Goal: Task Accomplishment & Management: Use online tool/utility

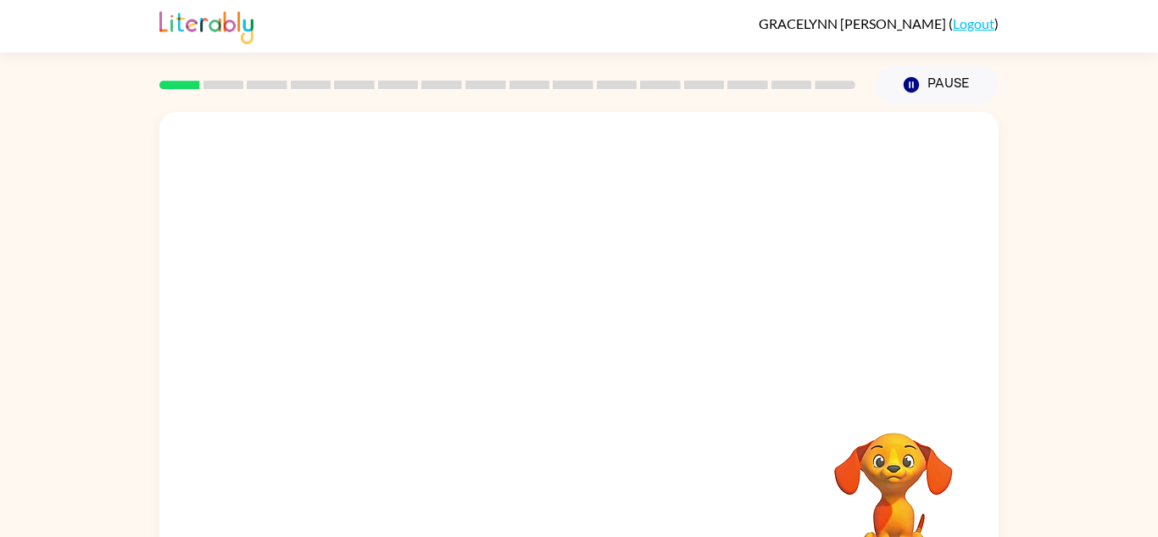
click at [641, 420] on div "Your browser must support playing .mp4 files to use Literably. Please try using…" at bounding box center [578, 354] width 839 height 484
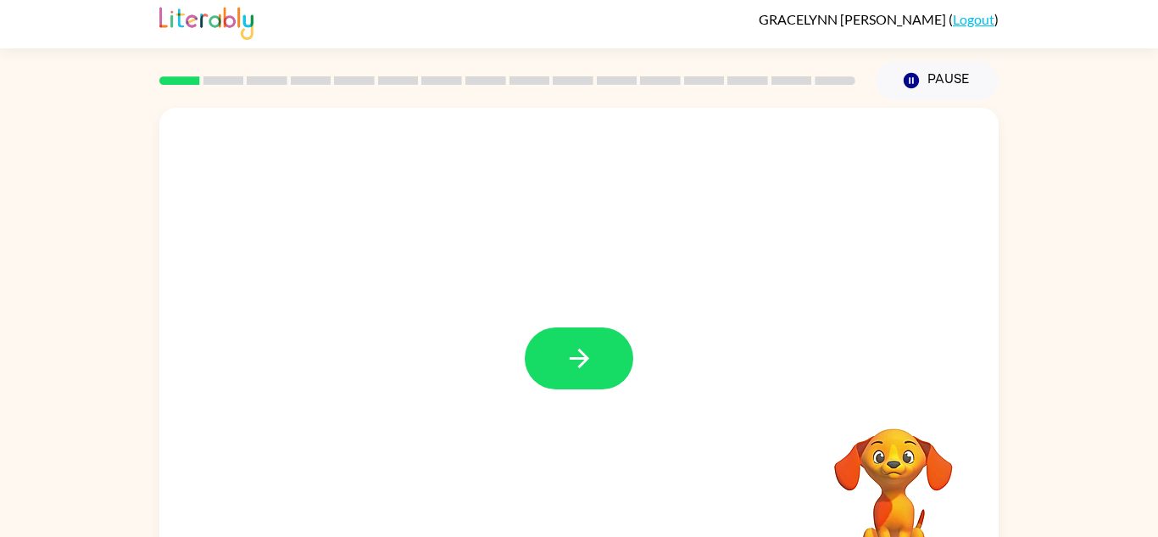
scroll to position [19, 0]
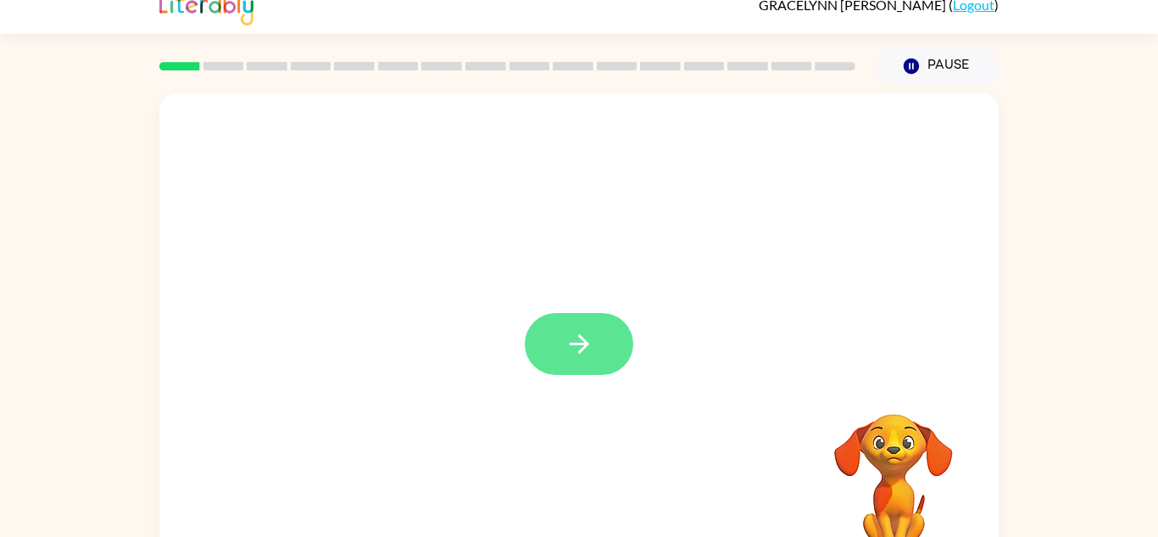
click at [570, 360] on button "button" at bounding box center [579, 344] width 109 height 62
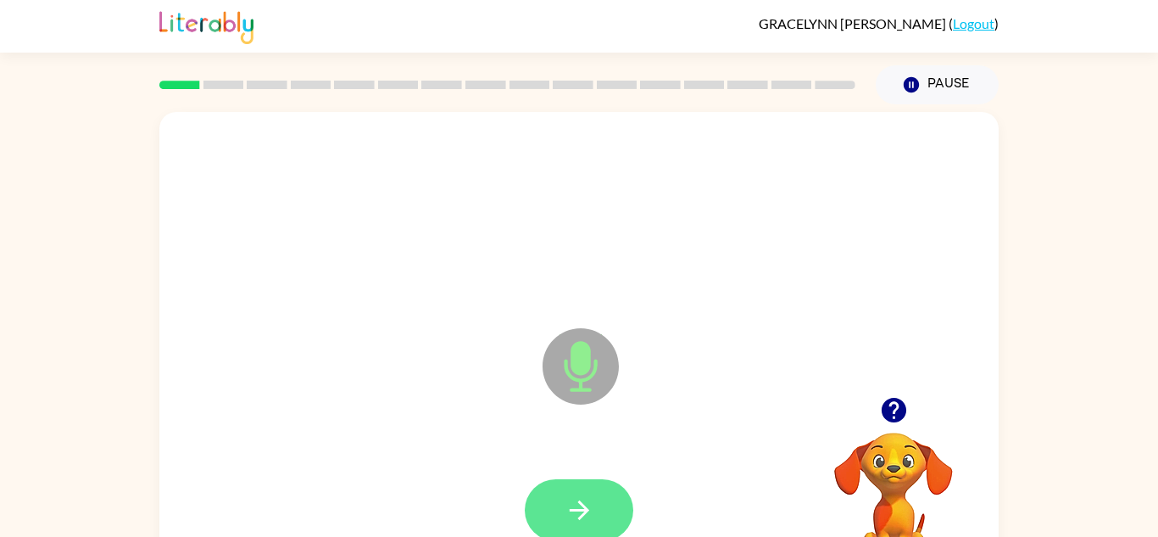
click at [601, 520] on button "button" at bounding box center [579, 510] width 109 height 62
click at [608, 510] on button "button" at bounding box center [579, 510] width 109 height 62
click at [575, 500] on icon "button" at bounding box center [580, 510] width 30 height 30
click at [607, 487] on button "button" at bounding box center [579, 510] width 109 height 62
click at [613, 425] on icon "Microphone The Microphone is here when it is your turn to talk" at bounding box center [665, 387] width 254 height 127
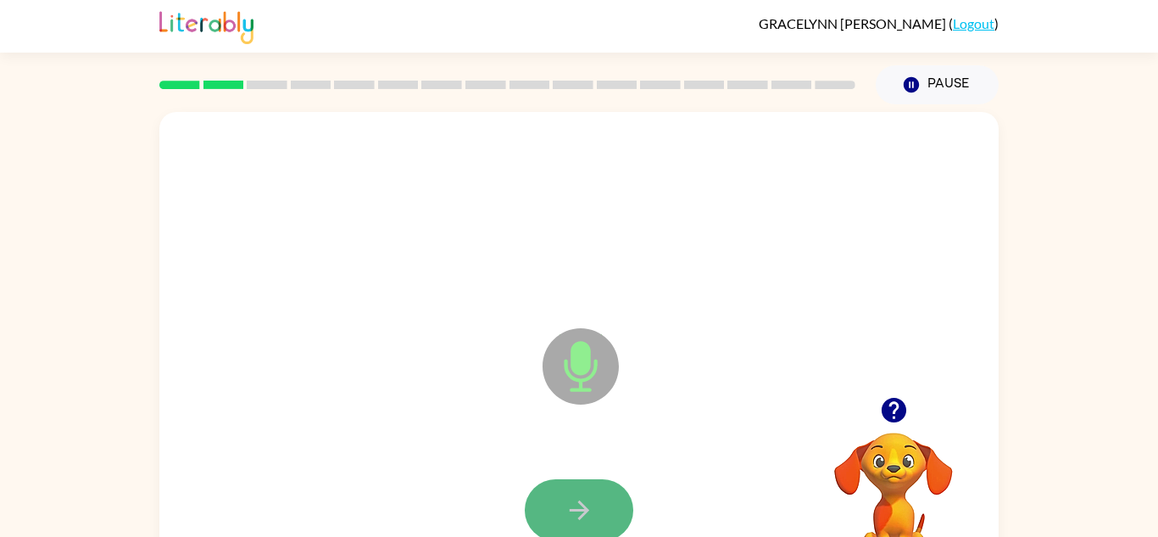
click at [608, 494] on button "button" at bounding box center [579, 510] width 109 height 62
click at [607, 509] on button "button" at bounding box center [579, 510] width 109 height 62
click at [581, 495] on icon "button" at bounding box center [580, 510] width 30 height 30
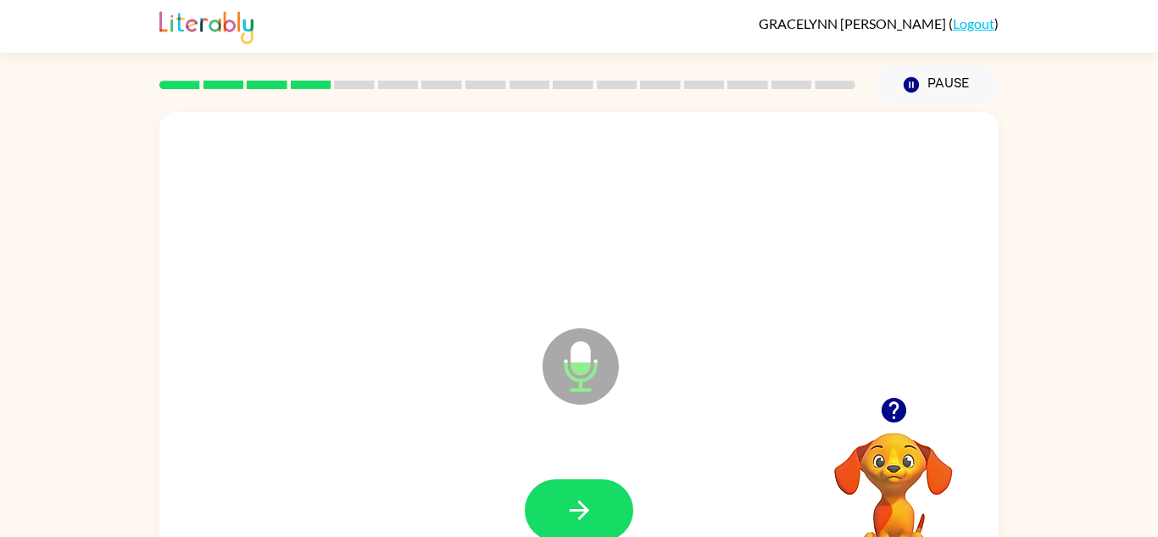
click at [581, 495] on icon "button" at bounding box center [580, 510] width 30 height 30
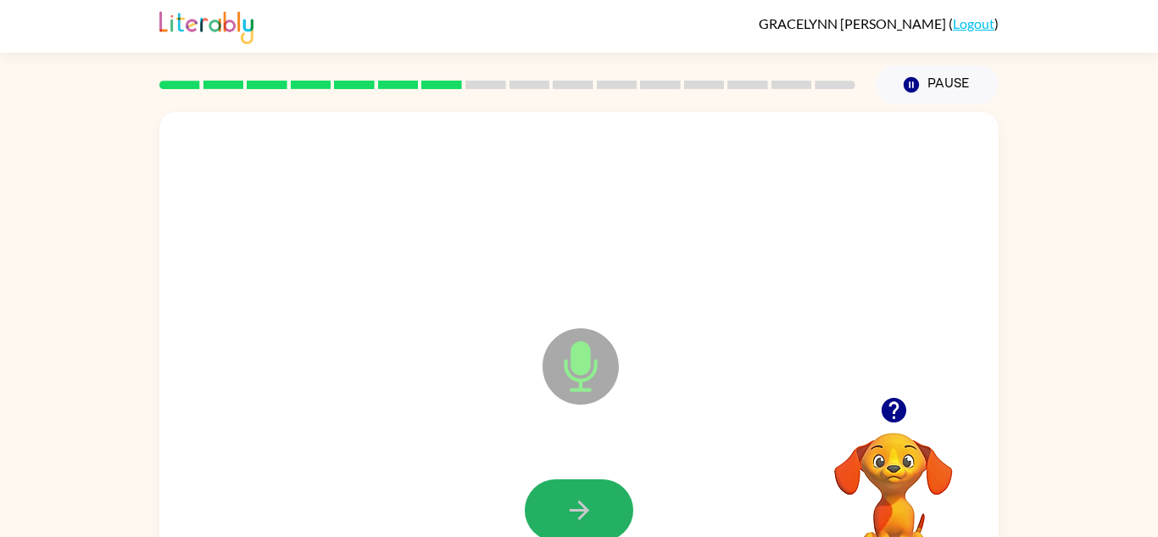
click at [581, 495] on icon "button" at bounding box center [580, 510] width 30 height 30
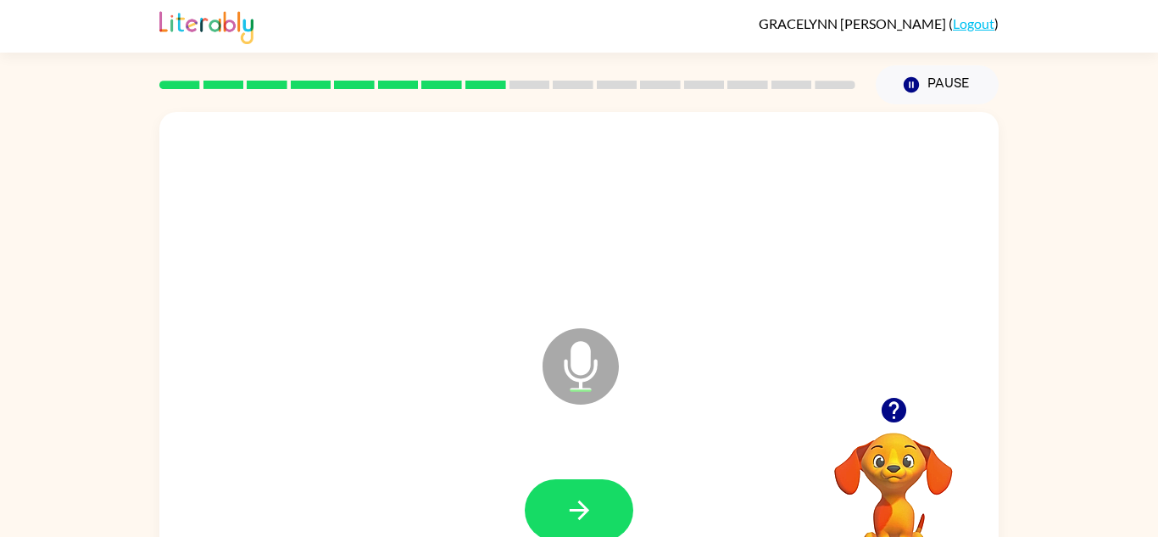
click at [581, 495] on icon "button" at bounding box center [580, 510] width 30 height 30
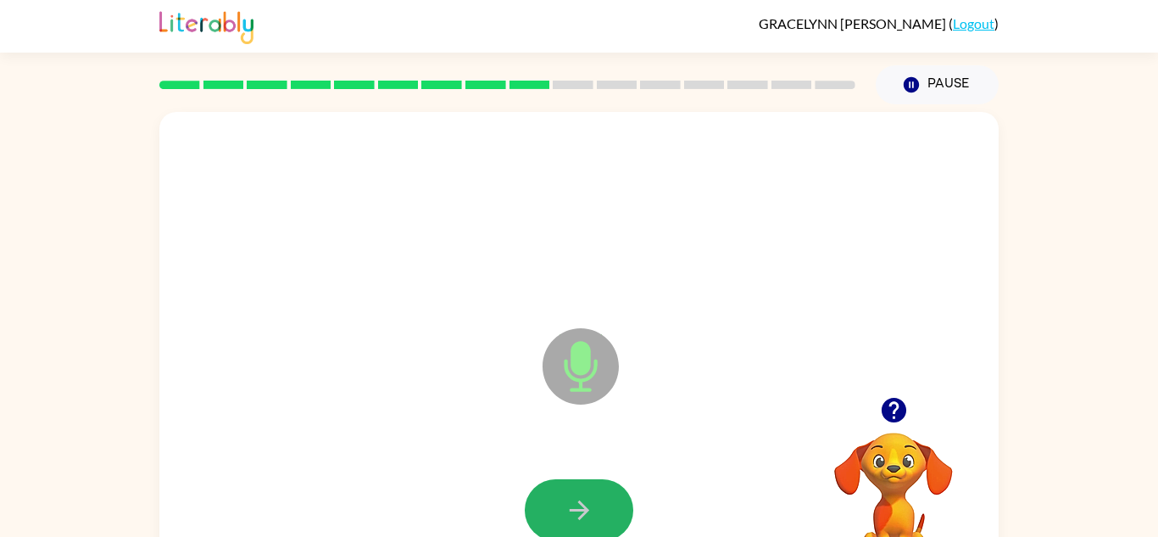
click at [581, 495] on icon "button" at bounding box center [580, 510] width 30 height 30
click at [571, 510] on icon "button" at bounding box center [579, 510] width 20 height 20
click at [566, 482] on button "button" at bounding box center [579, 510] width 109 height 62
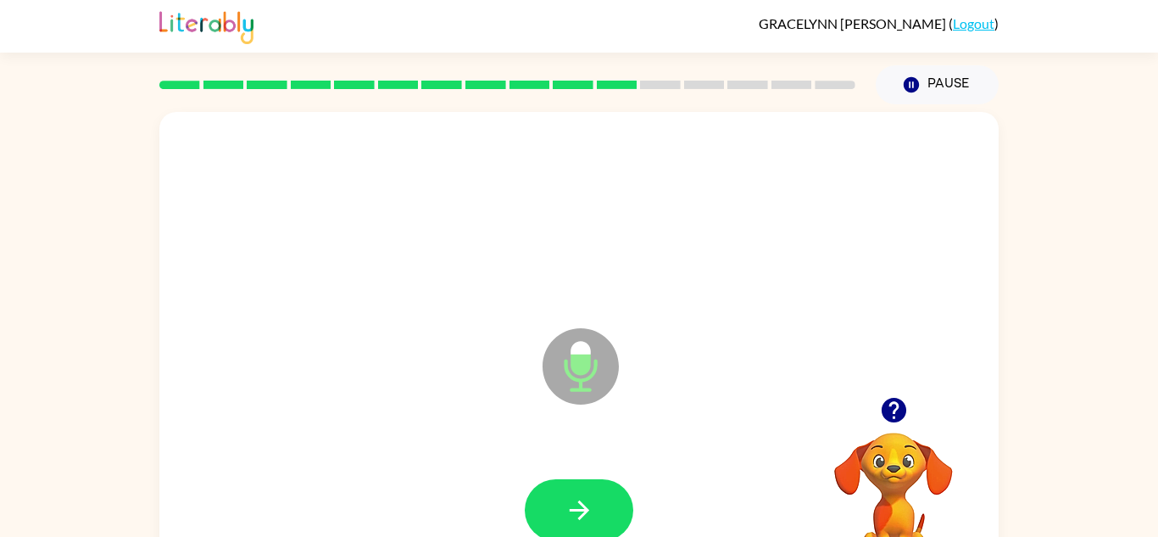
click at [566, 482] on button "button" at bounding box center [579, 510] width 109 height 62
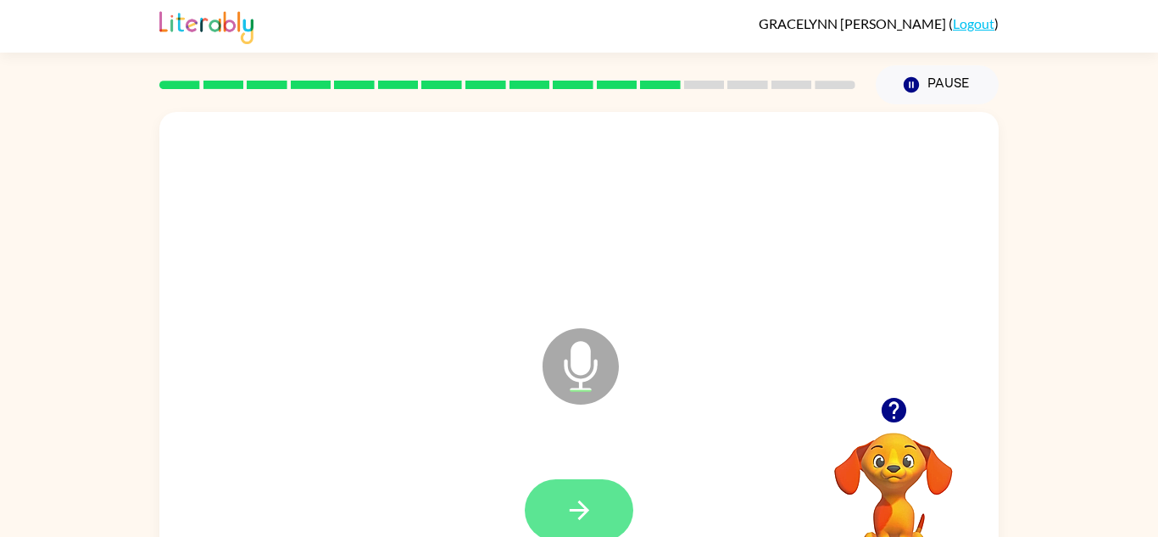
click at [567, 483] on button "button" at bounding box center [579, 510] width 109 height 62
click at [566, 483] on button "button" at bounding box center [579, 510] width 109 height 62
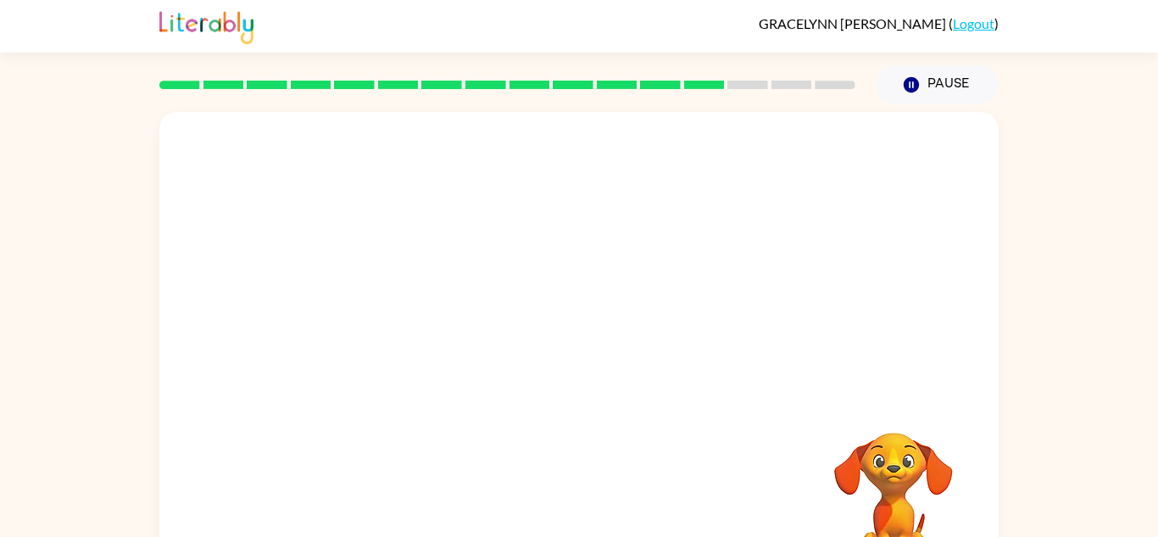
click at [566, 483] on div "Your browser must support playing .mp4 files to use Literably. Please try using…" at bounding box center [578, 354] width 839 height 484
click at [903, 81] on icon "Pause" at bounding box center [911, 84] width 19 height 19
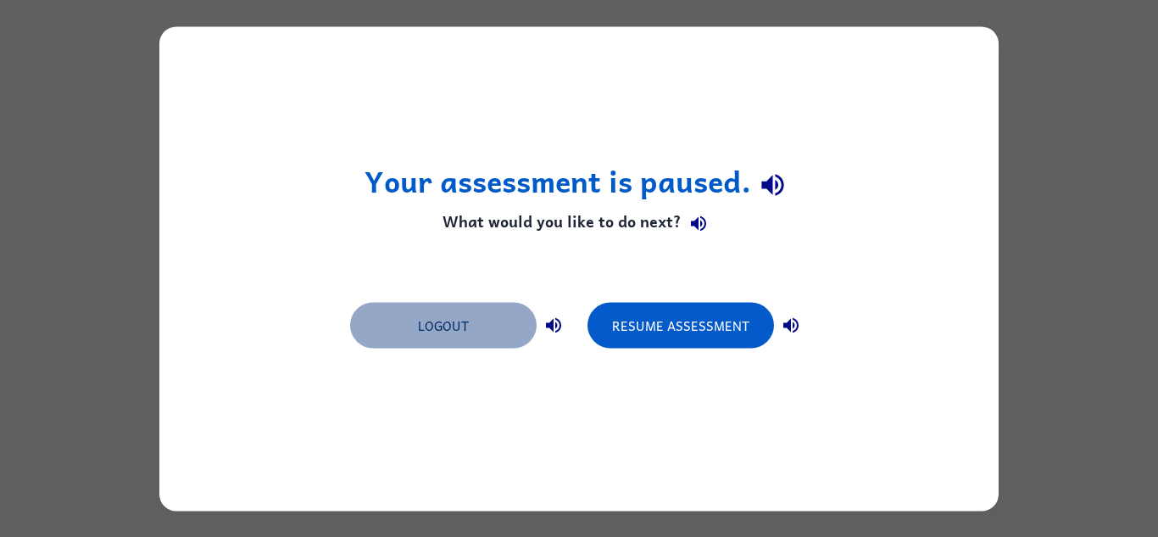
click at [392, 323] on button "Logout" at bounding box center [443, 325] width 187 height 46
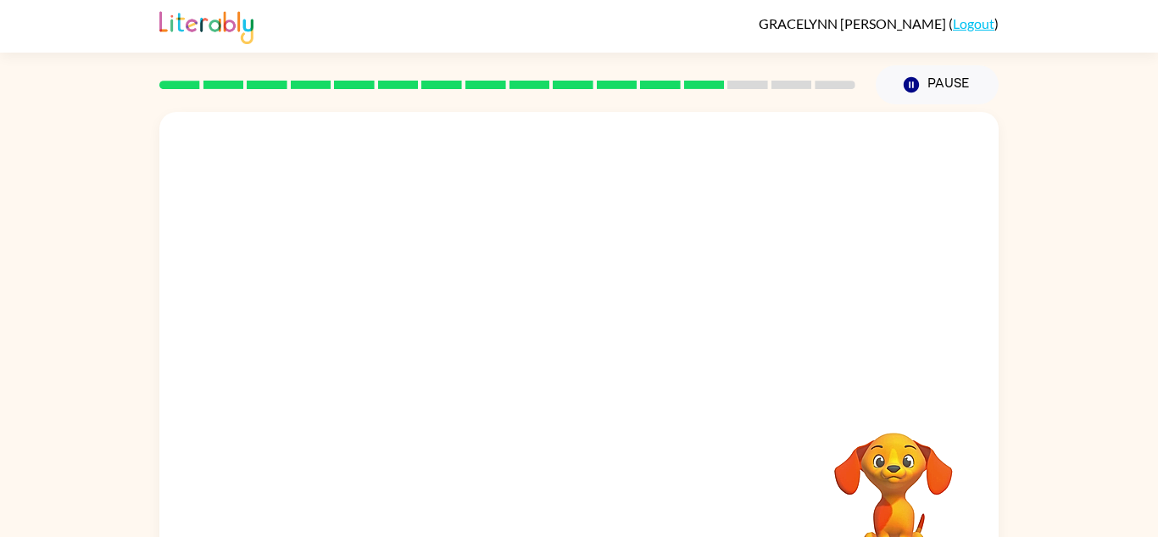
click at [632, 311] on div at bounding box center [578, 254] width 839 height 285
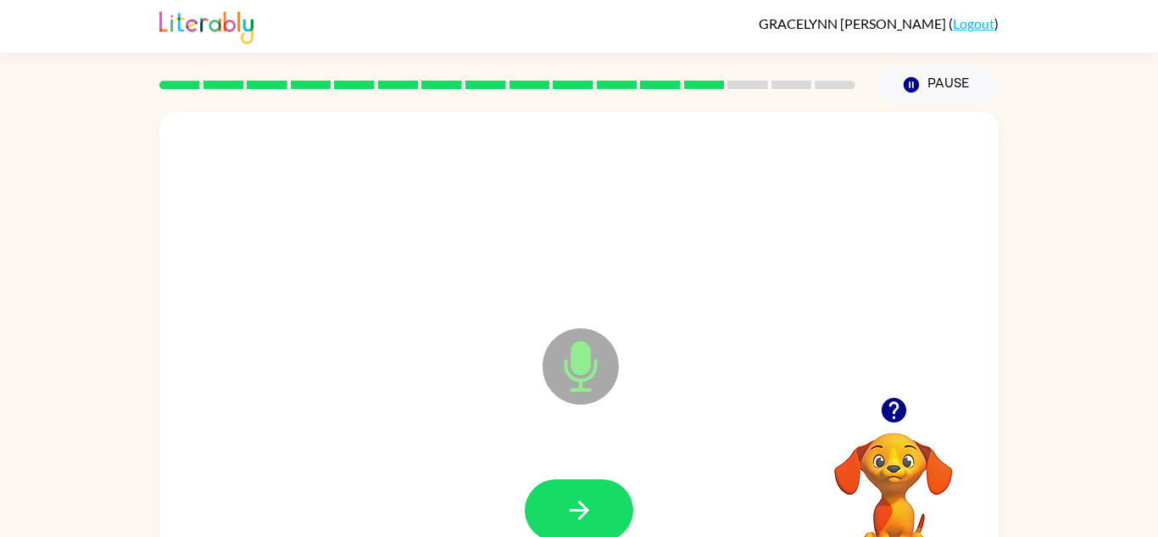
click at [542, 276] on div at bounding box center [579, 215] width 806 height 139
click at [582, 495] on icon "button" at bounding box center [580, 510] width 30 height 30
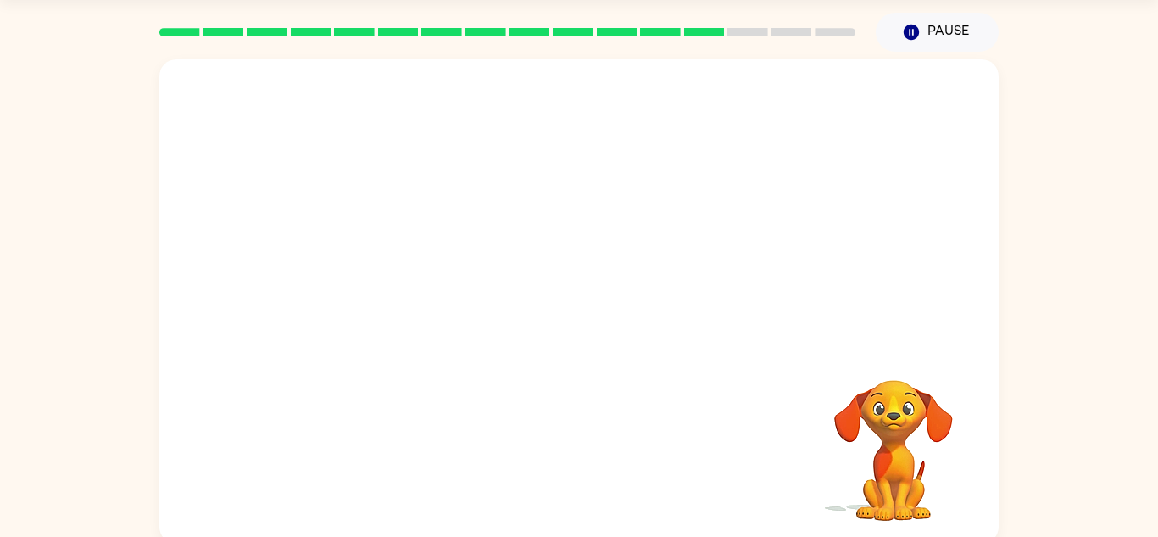
scroll to position [55, 0]
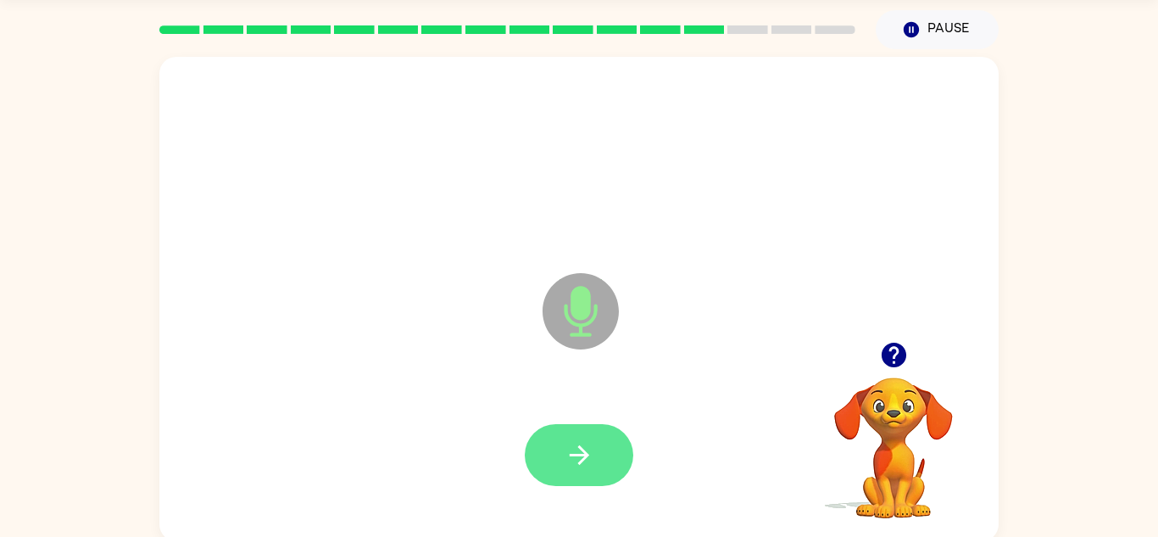
click at [606, 441] on button "button" at bounding box center [579, 455] width 109 height 62
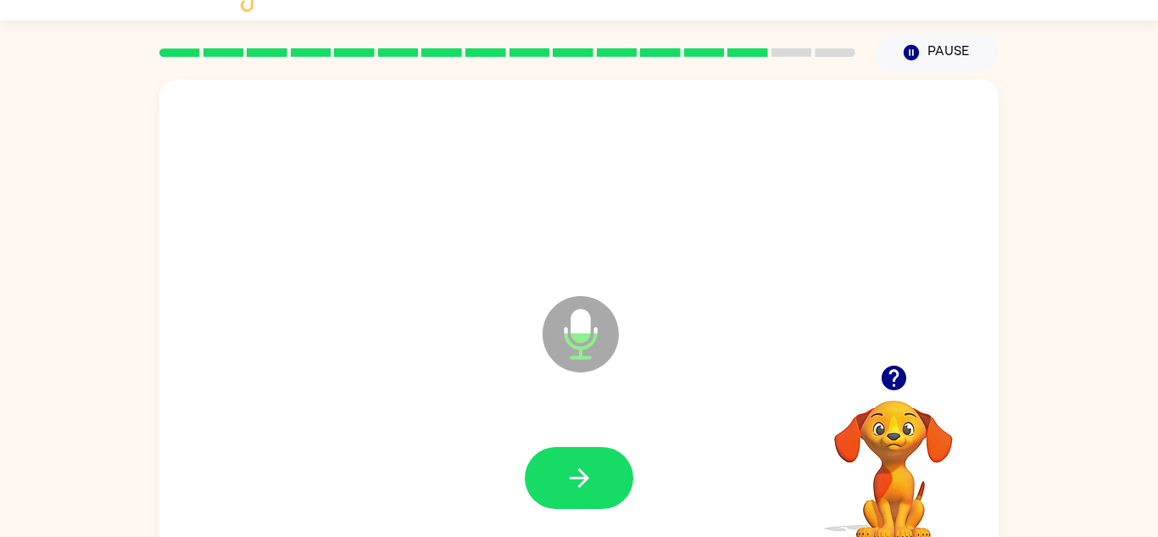
scroll to position [29, 0]
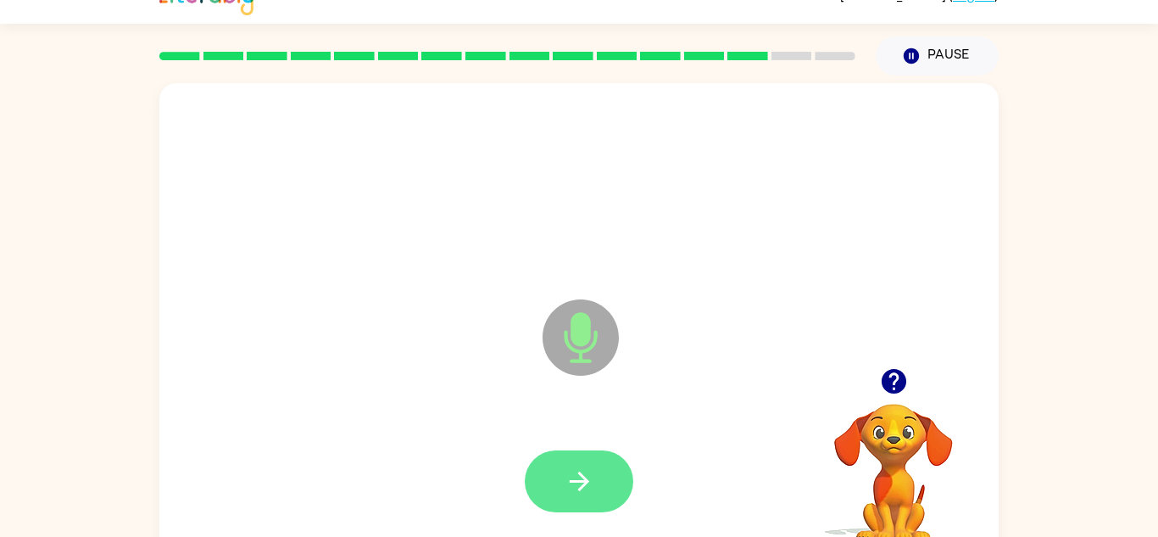
click at [577, 479] on icon "button" at bounding box center [580, 481] width 30 height 30
click at [569, 476] on icon "button" at bounding box center [580, 481] width 30 height 30
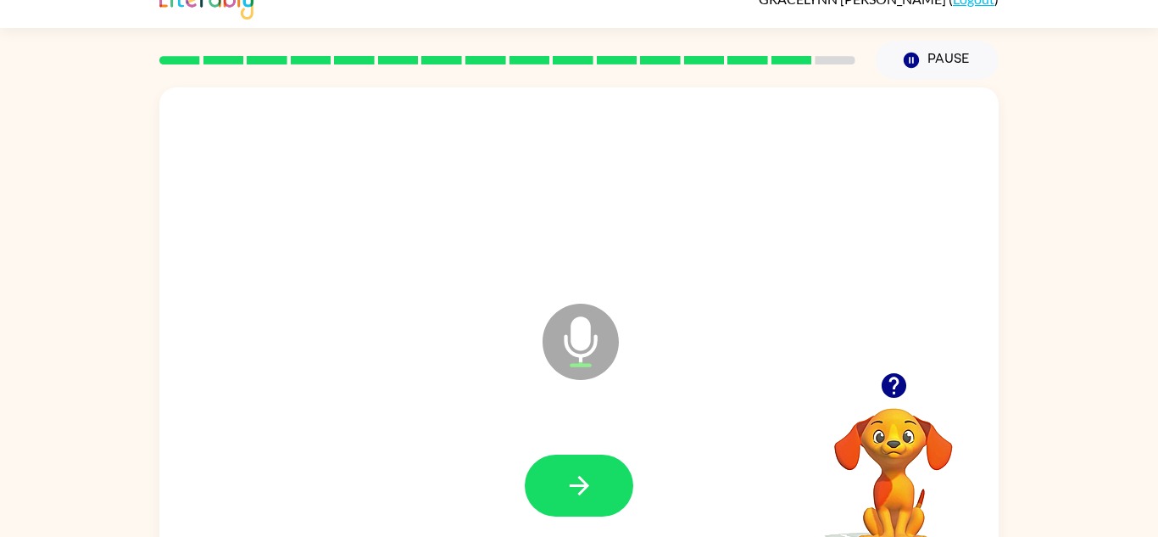
scroll to position [24, 0]
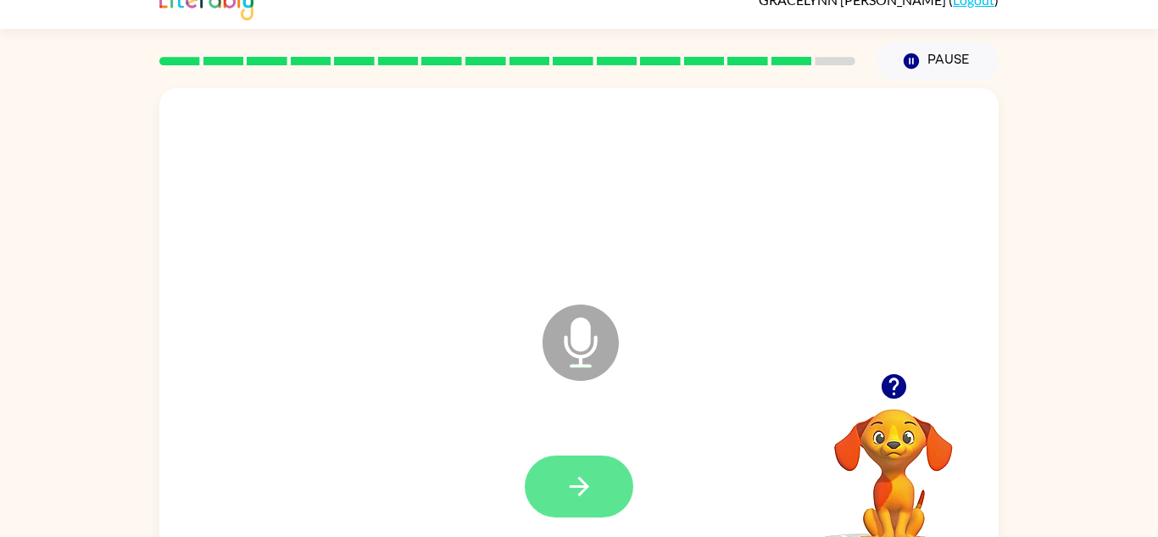
click at [573, 468] on button "button" at bounding box center [579, 486] width 109 height 62
click at [598, 494] on button "button" at bounding box center [579, 486] width 109 height 62
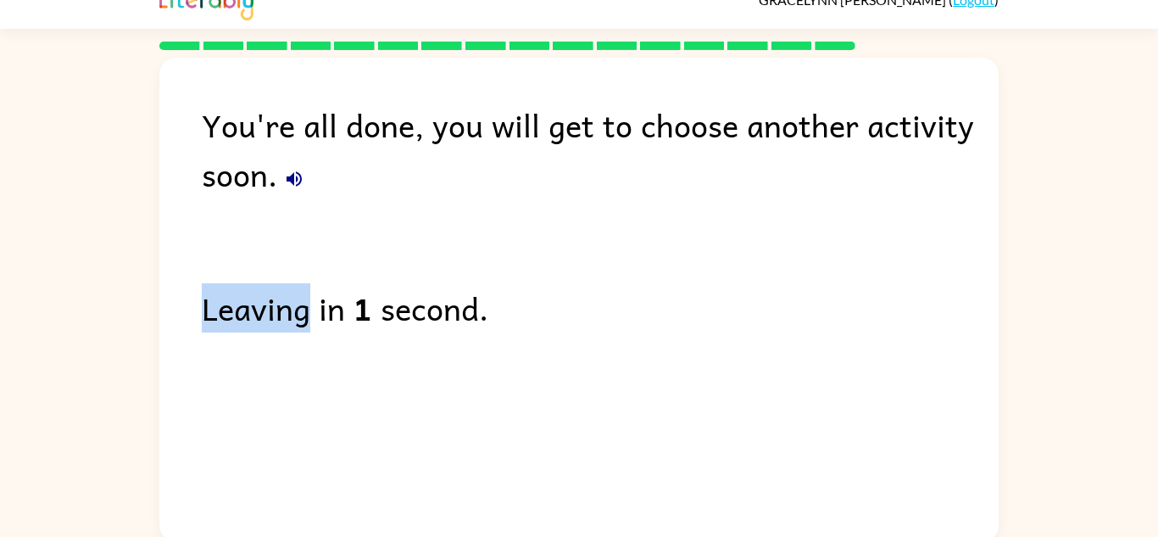
click at [279, 436] on div "You're all done, you will get to choose another activity soon. Leaving in 1 sec…" at bounding box center [578, 296] width 839 height 476
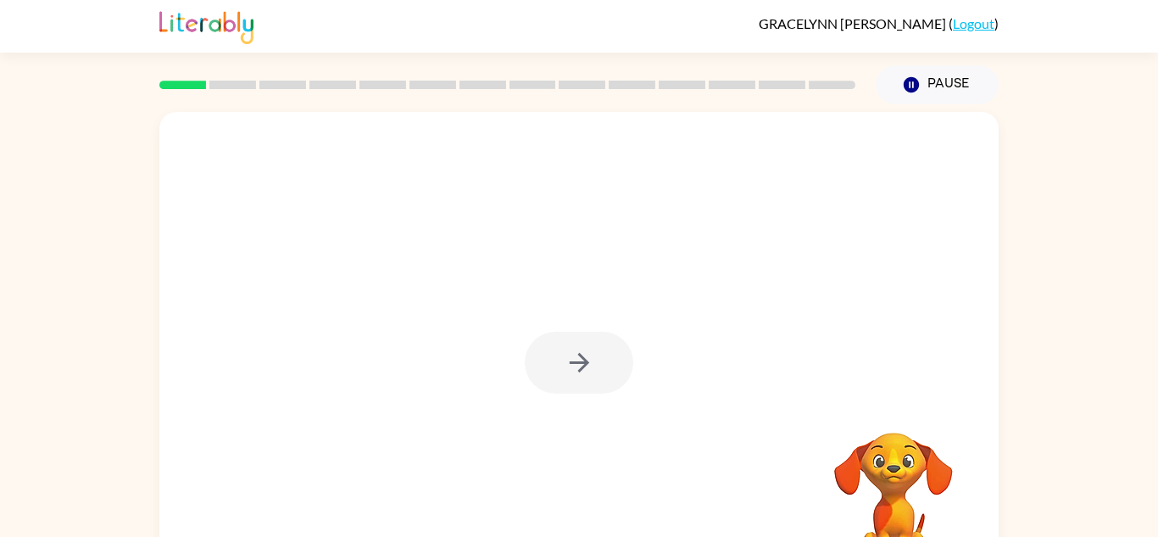
click at [783, 104] on div at bounding box center [507, 84] width 717 height 59
click at [785, 96] on div at bounding box center [507, 84] width 717 height 59
click at [784, 101] on div at bounding box center [507, 84] width 717 height 59
click at [577, 357] on icon "button" at bounding box center [580, 363] width 30 height 30
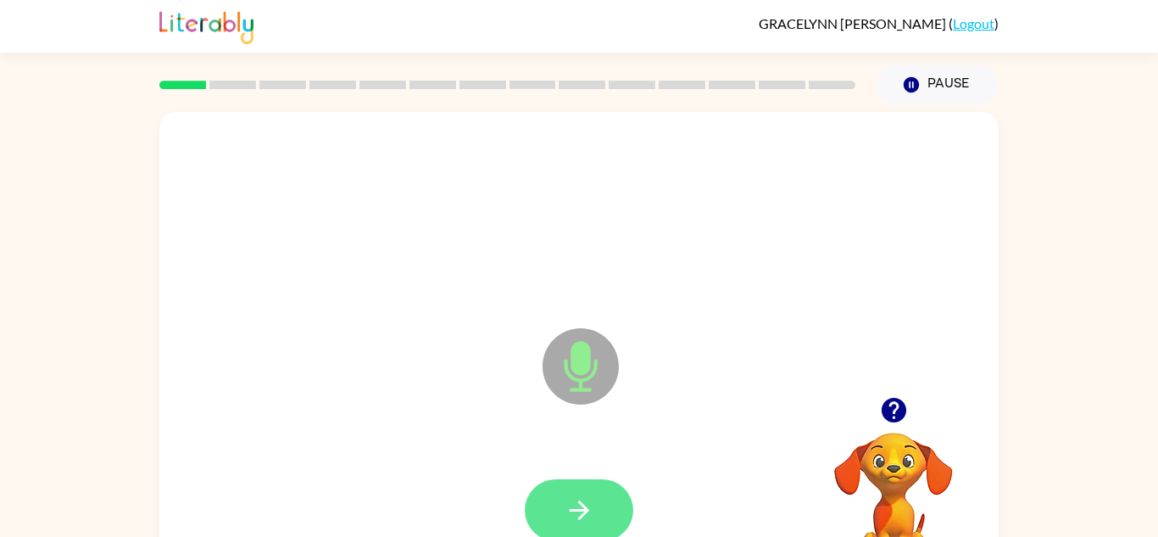
click at [605, 495] on button "button" at bounding box center [579, 510] width 109 height 62
click at [594, 505] on icon "button" at bounding box center [580, 510] width 30 height 30
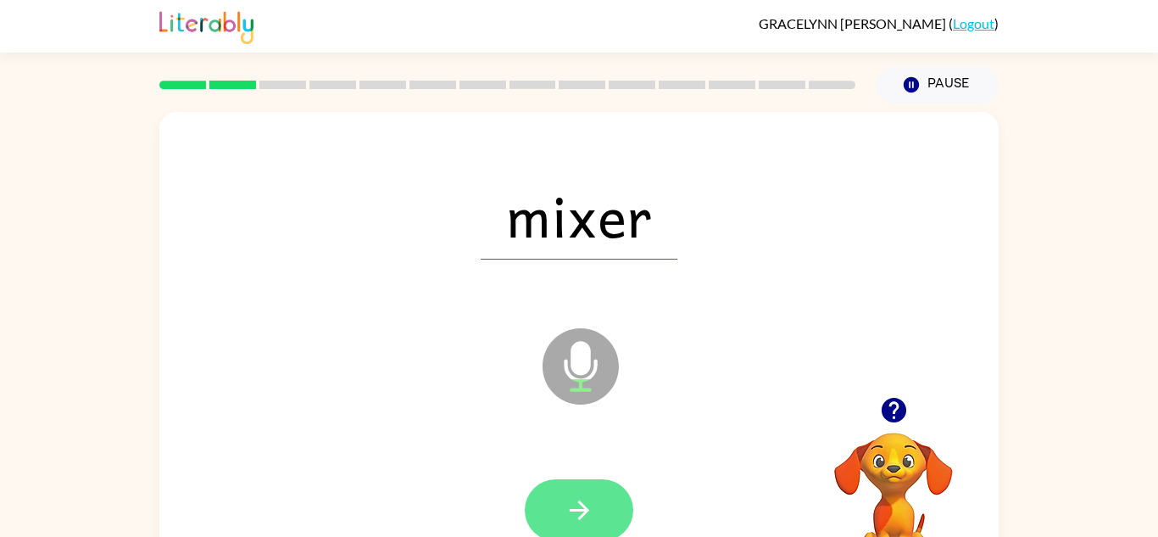
click at [611, 515] on button "button" at bounding box center [579, 510] width 109 height 62
click at [583, 526] on button "button" at bounding box center [579, 510] width 109 height 62
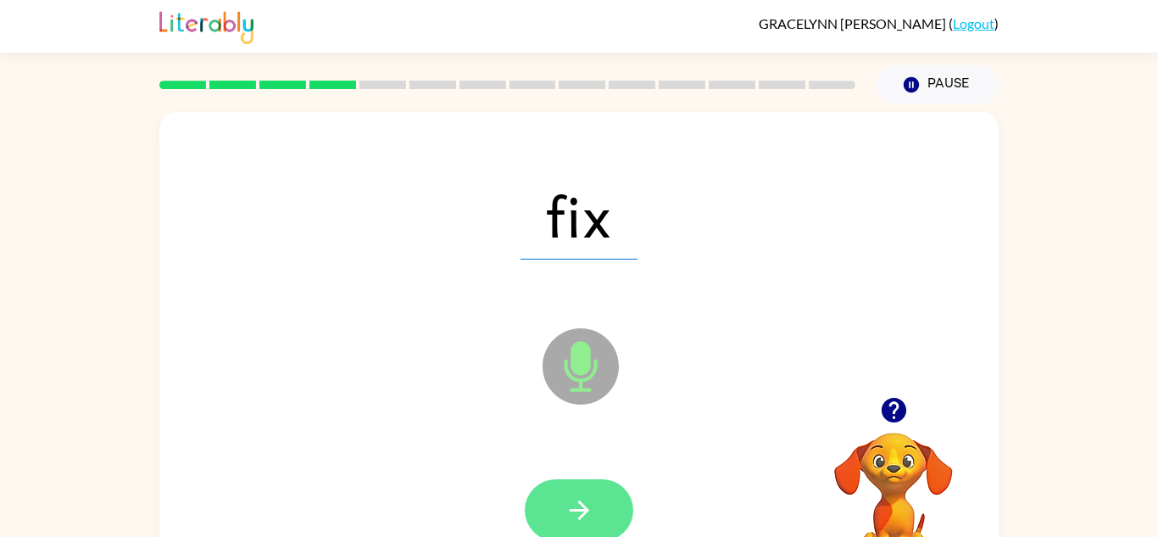
click at [628, 510] on button "button" at bounding box center [579, 510] width 109 height 62
click at [605, 510] on button "button" at bounding box center [579, 510] width 109 height 62
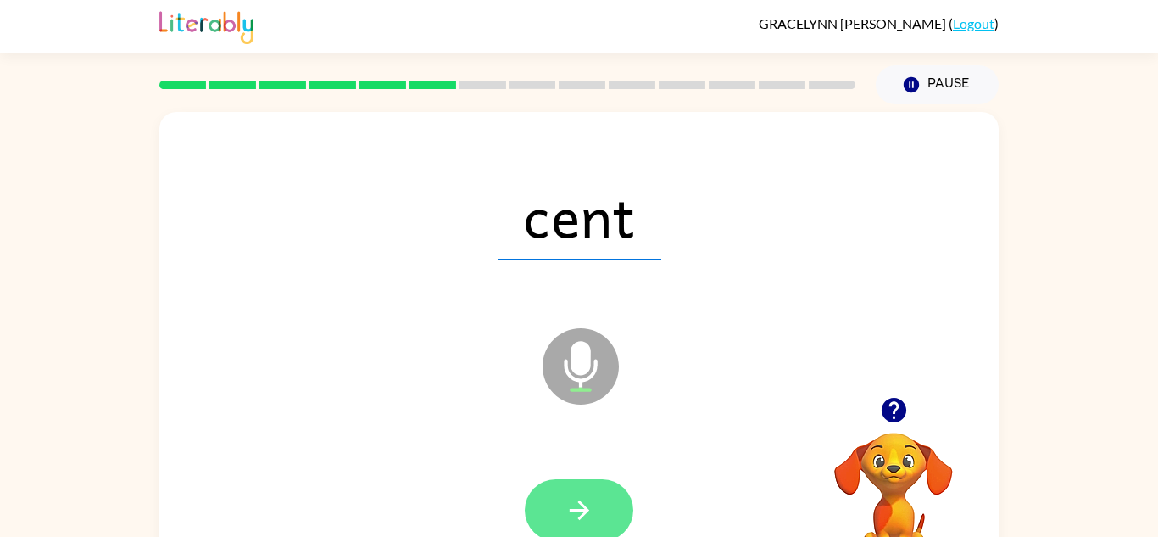
click at [609, 497] on button "button" at bounding box center [579, 510] width 109 height 62
click at [590, 512] on icon "button" at bounding box center [580, 510] width 30 height 30
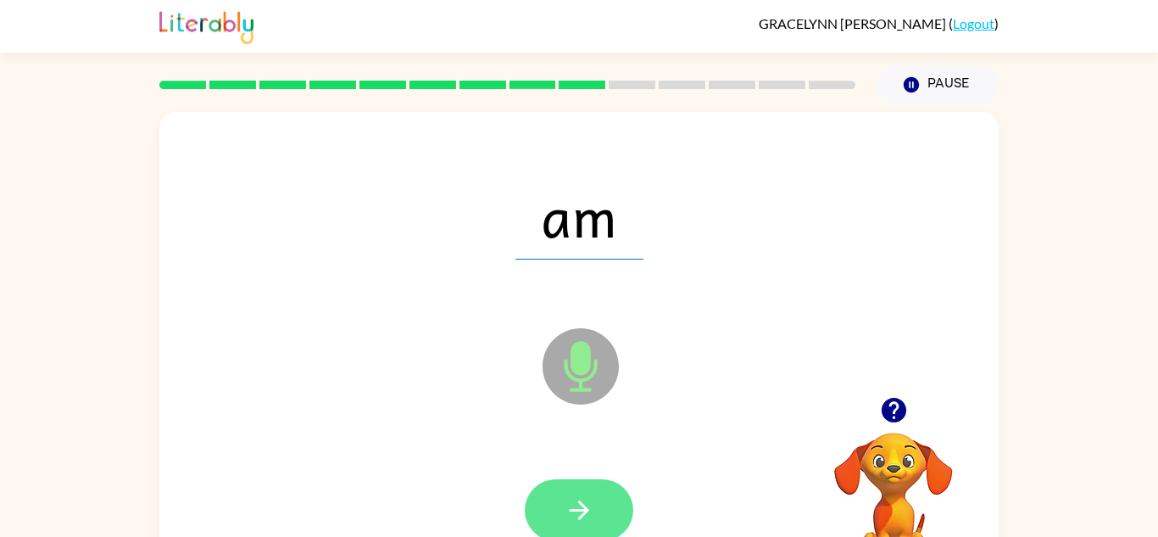
click at [594, 507] on button "button" at bounding box center [579, 510] width 109 height 62
click at [583, 509] on icon "button" at bounding box center [579, 510] width 20 height 20
click at [584, 502] on icon "button" at bounding box center [580, 510] width 30 height 30
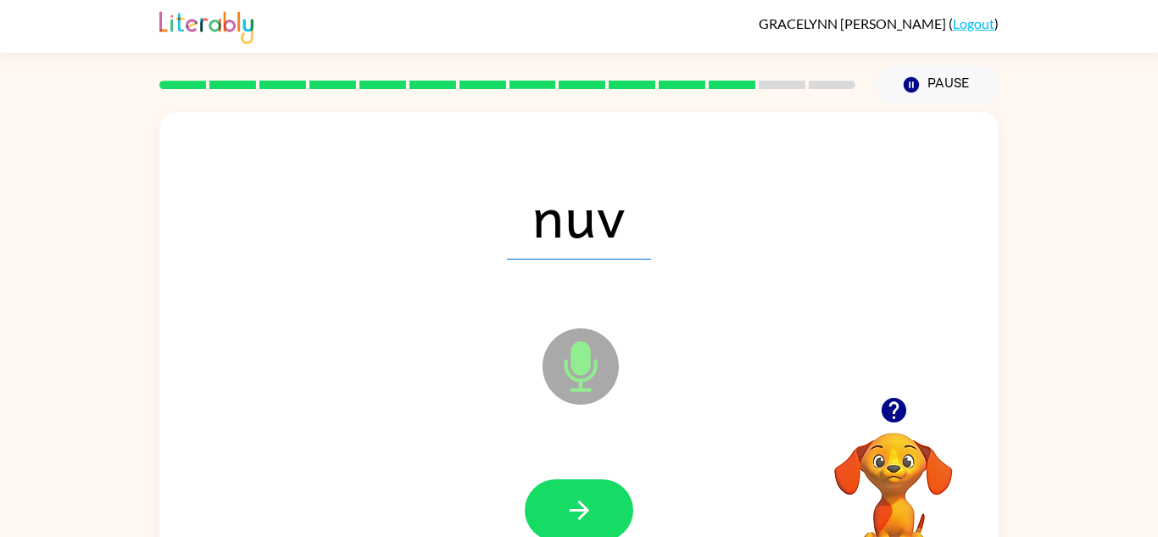
click at [1120, 499] on div "nuv Microphone The Microphone is here when it is your turn to talk Your browser…" at bounding box center [579, 350] width 1158 height 492
click at [606, 494] on button "button" at bounding box center [579, 510] width 109 height 62
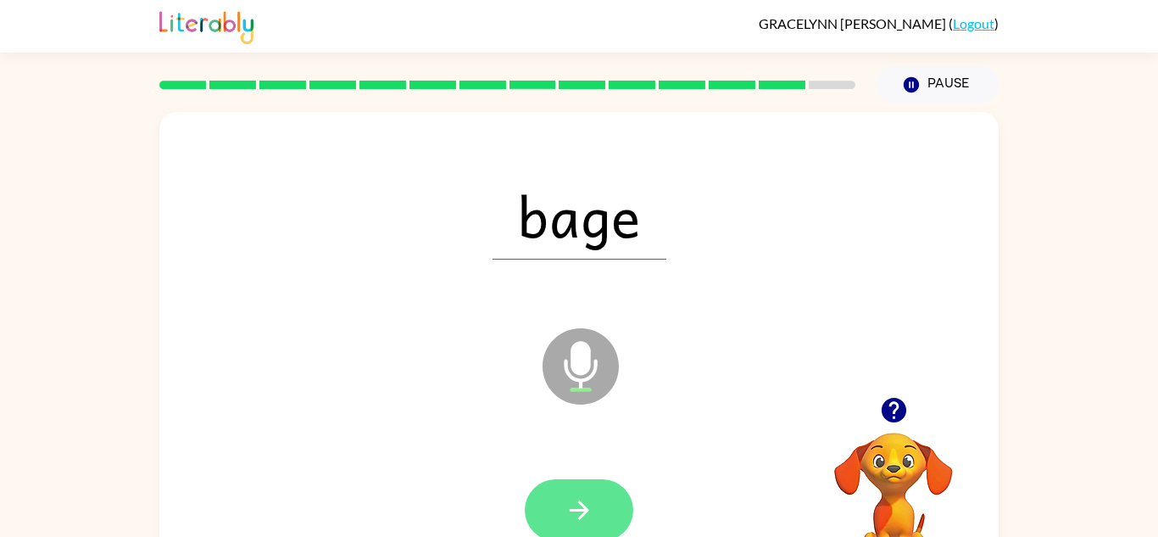
click at [607, 510] on button "button" at bounding box center [579, 510] width 109 height 62
